Goal: Transaction & Acquisition: Obtain resource

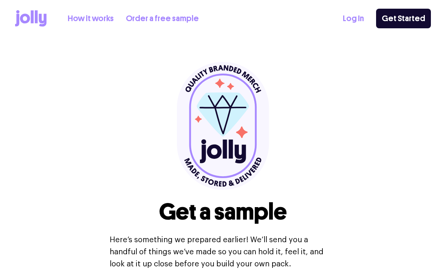
select select
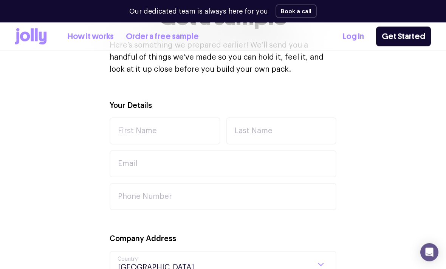
scroll to position [217, 0]
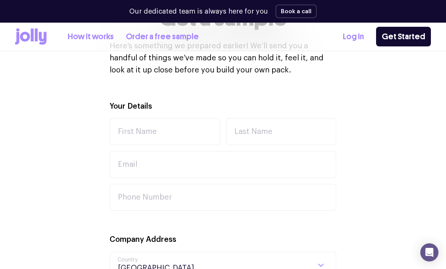
click at [170, 41] on link "Order a free sample" at bounding box center [162, 37] width 73 height 12
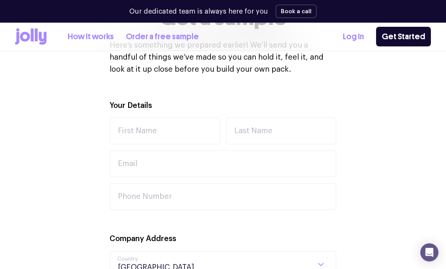
scroll to position [217, 0]
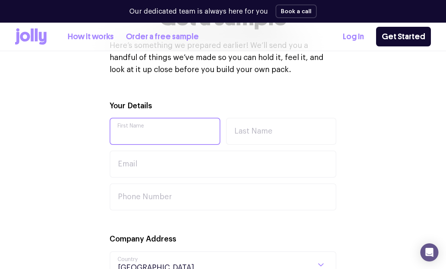
click at [183, 127] on input "First Name" at bounding box center [165, 131] width 111 height 27
type input "[PERSON_NAME]"
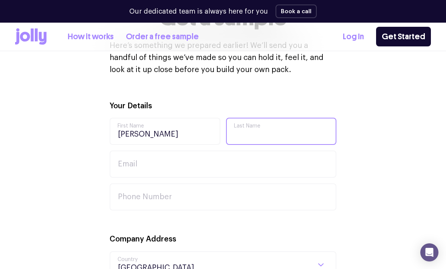
type input "Farmer"
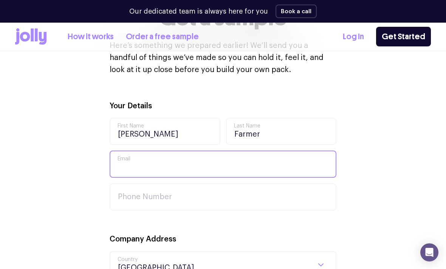
type input "[EMAIL_ADDRESS][DOMAIN_NAME]"
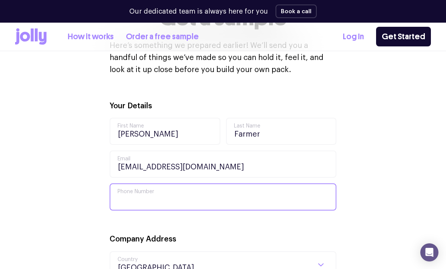
type input "9"
type input "0416677219"
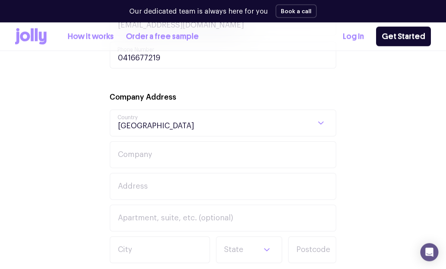
scroll to position [359, 0]
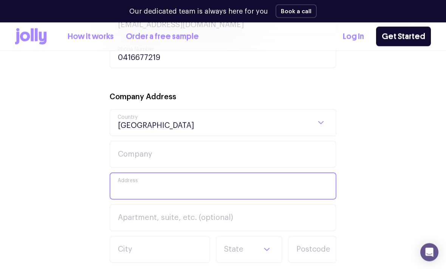
click at [298, 189] on input "Address" at bounding box center [223, 186] width 227 height 27
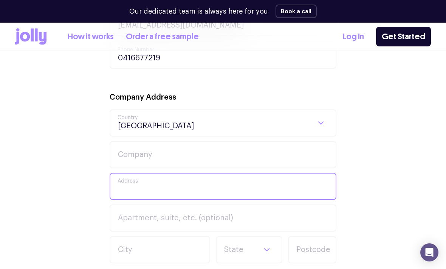
type input "[STREET_ADDRESS]"
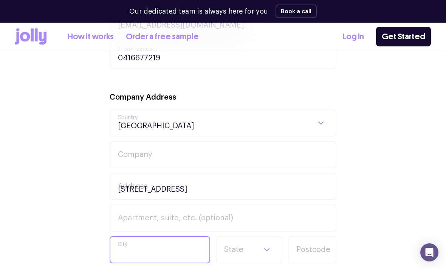
type input "[GEOGRAPHIC_DATA]"
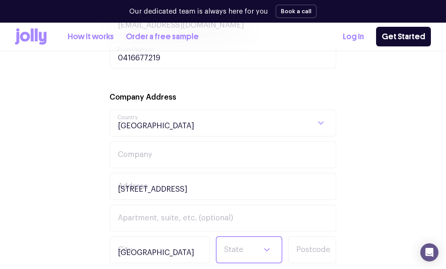
select select "SA"
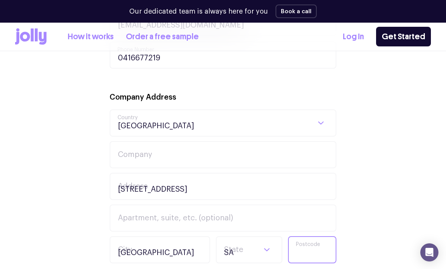
type input "5109"
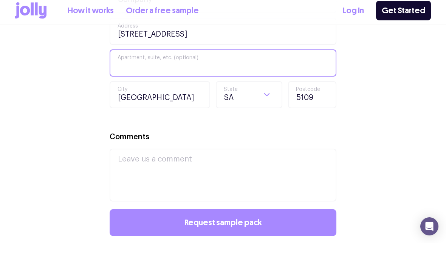
scroll to position [489, 0]
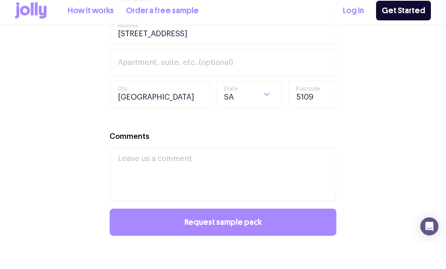
click at [315, 235] on button "Request sample pack" at bounding box center [223, 248] width 227 height 27
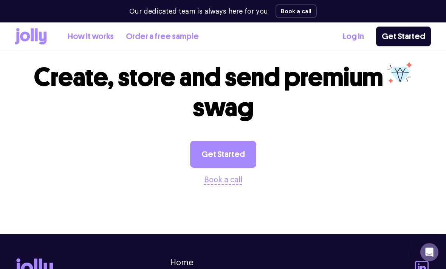
scroll to position [267, 0]
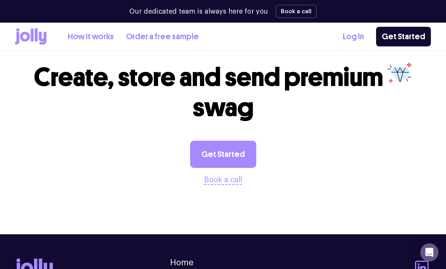
click at [219, 158] on link "Get Started" at bounding box center [223, 154] width 66 height 27
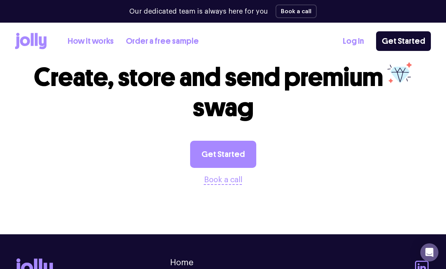
scroll to position [0, 0]
